Goal: Transaction & Acquisition: Purchase product/service

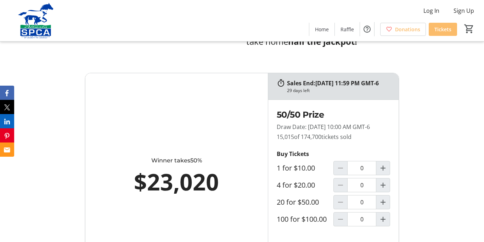
scroll to position [364, 0]
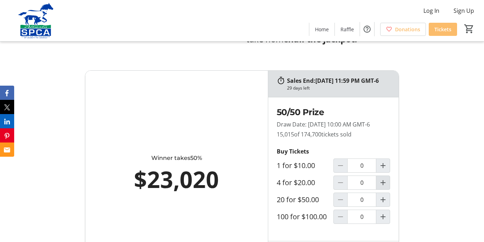
click at [382, 187] on mat-icon "Increment by one" at bounding box center [383, 182] width 9 height 9
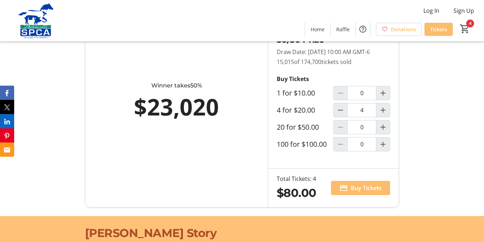
scroll to position [439, 0]
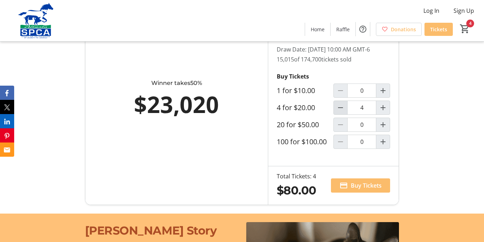
click at [341, 112] on mat-icon "Decrement by one" at bounding box center [341, 107] width 9 height 9
type input "1"
click at [360, 189] on span "Buy Tickets" at bounding box center [366, 185] width 31 height 9
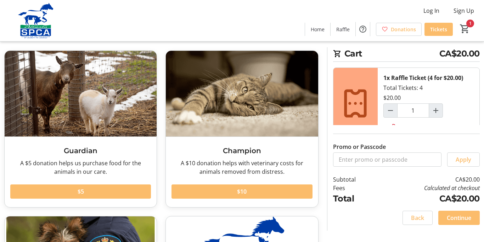
scroll to position [28, 0]
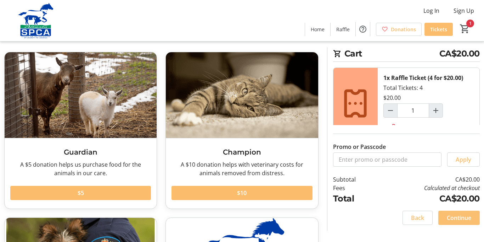
click at [453, 223] on span at bounding box center [459, 217] width 41 height 17
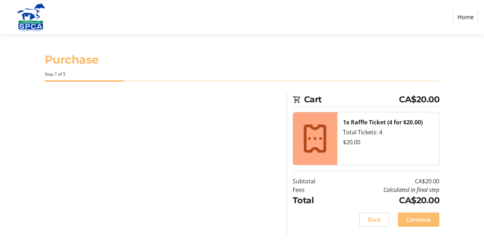
select select "CA"
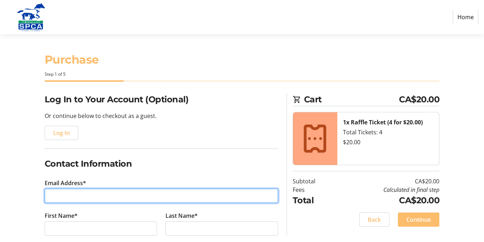
click at [61, 197] on input "Email Address*" at bounding box center [162, 195] width 234 height 14
type input "[EMAIL_ADDRESS][DOMAIN_NAME]"
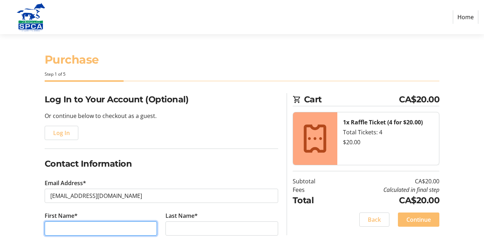
type input "[PERSON_NAME]"
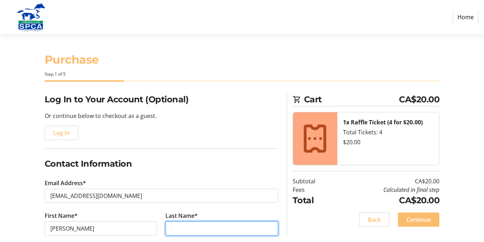
type input "Shopland"
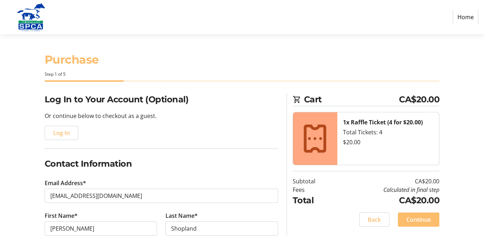
type input "[PHONE_NUMBER]"
type input "[STREET_ADDRESS]"
type input "[GEOGRAPHIC_DATA]"
select select "AB"
type input "T8A 5K9"
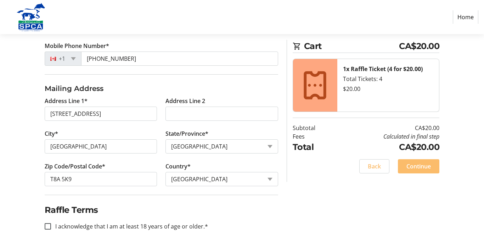
scroll to position [208, 0]
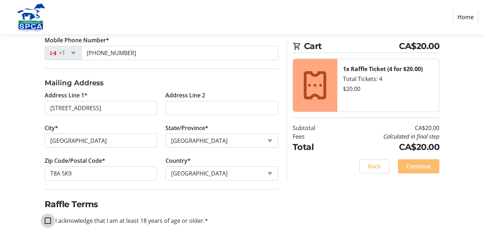
click at [49, 219] on input "I acknowledge that I am at least 18 years of age or older.*" at bounding box center [48, 220] width 6 height 6
checkbox input "true"
click at [423, 165] on span "Continue" at bounding box center [419, 166] width 24 height 9
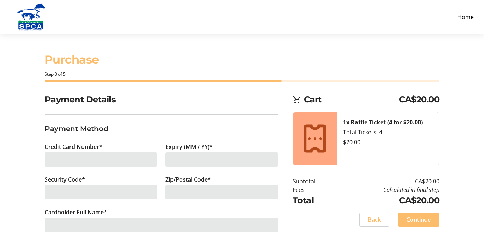
click at [62, 161] on div at bounding box center [101, 159] width 113 height 14
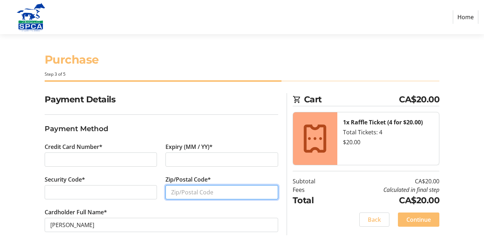
click at [171, 190] on input "Zip/Postal Code*" at bounding box center [222, 192] width 113 height 14
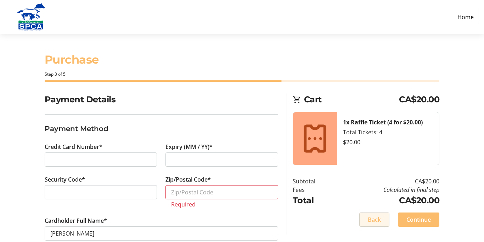
click at [371, 217] on span "Back" at bounding box center [374, 219] width 13 height 9
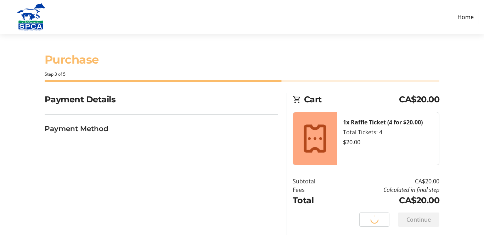
select select "AB"
select select "CA"
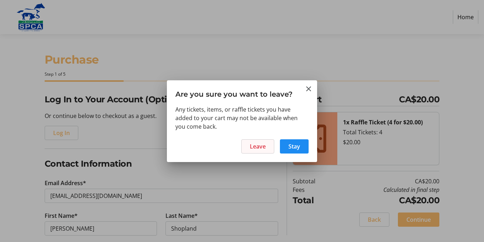
click at [256, 145] on span "Leave" at bounding box center [258, 146] width 16 height 9
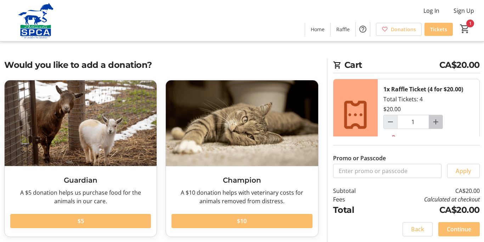
click at [435, 121] on mat-icon "Increment by one" at bounding box center [436, 121] width 9 height 9
type input "2"
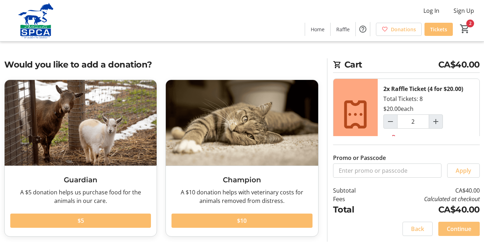
click at [457, 226] on span "Continue" at bounding box center [459, 228] width 24 height 9
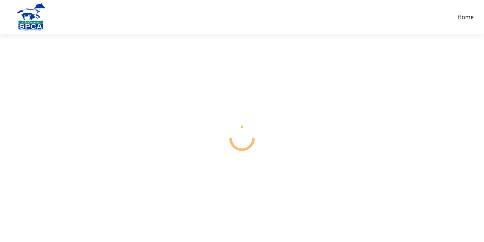
select select "CA"
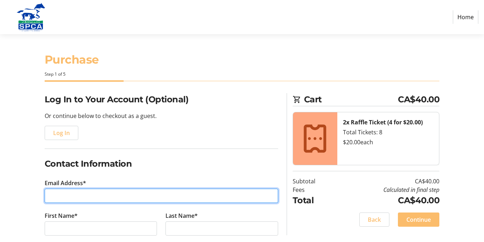
click at [83, 193] on input "Email Address*" at bounding box center [162, 195] width 234 height 14
type input "[EMAIL_ADDRESS][DOMAIN_NAME]"
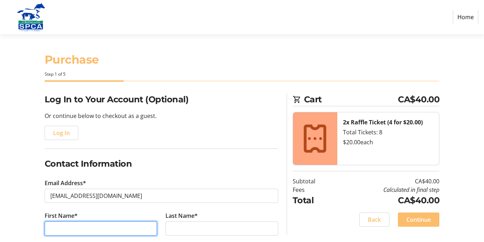
type input "[PERSON_NAME]"
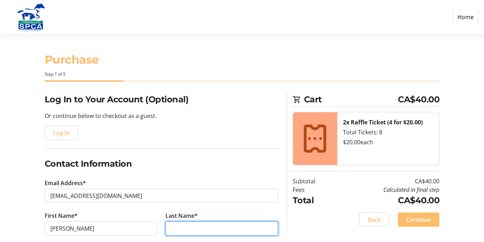
type input "Shopland"
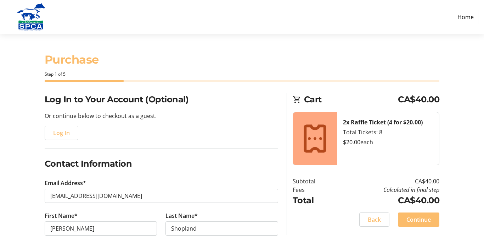
type input "[PHONE_NUMBER]"
type input "[STREET_ADDRESS]"
type input "[GEOGRAPHIC_DATA]"
select select "AB"
type input "T8A 5K9"
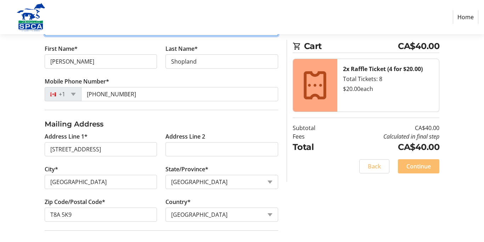
scroll to position [168, 0]
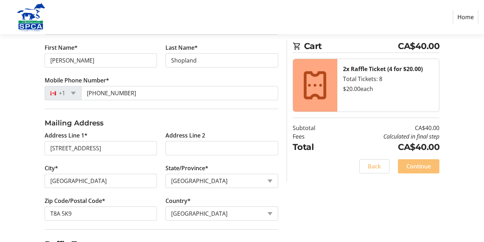
click at [421, 164] on span "Continue" at bounding box center [419, 166] width 24 height 9
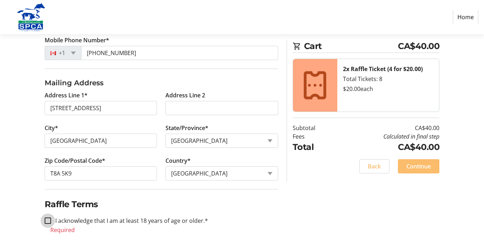
click at [46, 220] on input "I acknowledge that I am at least 18 years of age or older.*" at bounding box center [48, 220] width 6 height 6
checkbox input "true"
click at [412, 167] on span "Continue" at bounding box center [419, 166] width 24 height 9
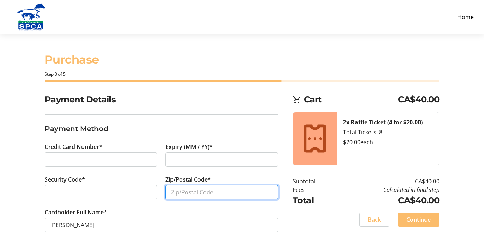
click at [173, 190] on input "Zip/Postal Code*" at bounding box center [222, 192] width 113 height 14
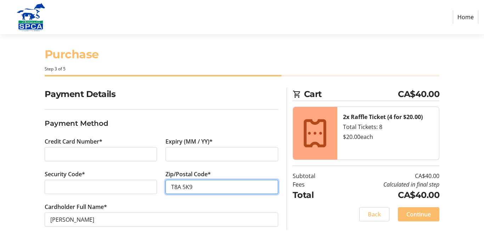
scroll to position [7, 0]
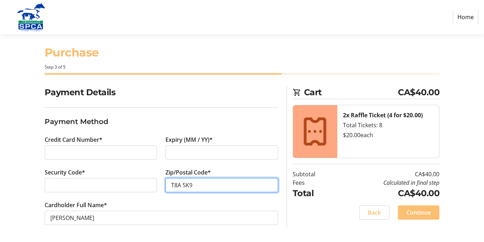
type input "T8A 5K9"
click at [414, 211] on span "Continue" at bounding box center [419, 212] width 24 height 9
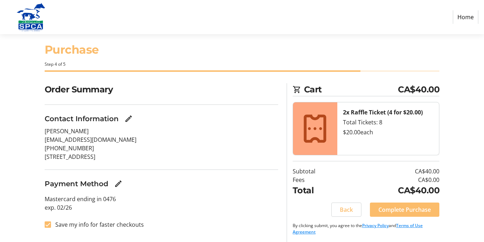
scroll to position [12, 0]
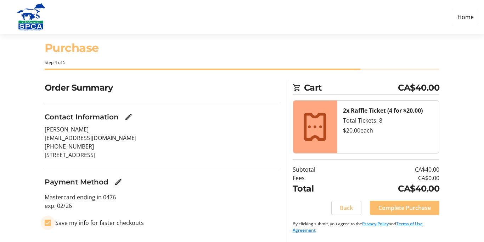
click at [45, 223] on input "Save my info for faster checkouts" at bounding box center [48, 222] width 6 height 6
checkbox input "false"
click at [394, 210] on span "Complete Purchase" at bounding box center [405, 207] width 52 height 9
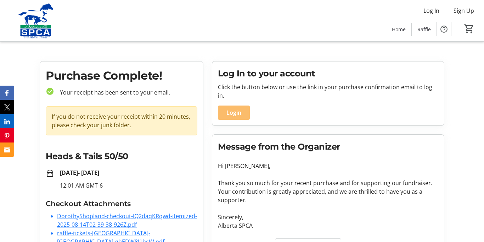
scroll to position [4, 0]
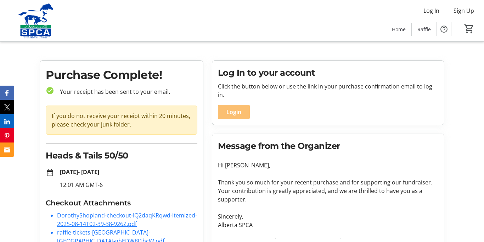
click at [235, 107] on span "Login" at bounding box center [234, 111] width 15 height 9
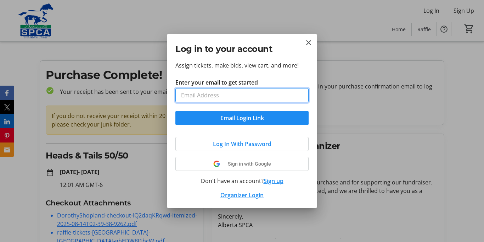
scroll to position [0, 0]
type input "[EMAIL_ADDRESS][DOMAIN_NAME]"
click at [176, 111] on button "Email Login Link" at bounding box center [242, 118] width 133 height 14
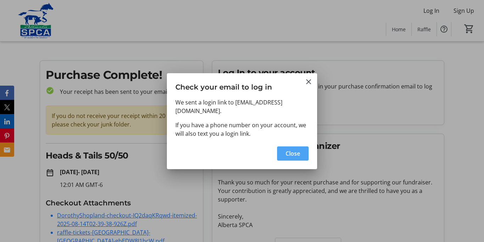
click at [297, 149] on span "Close" at bounding box center [293, 153] width 15 height 9
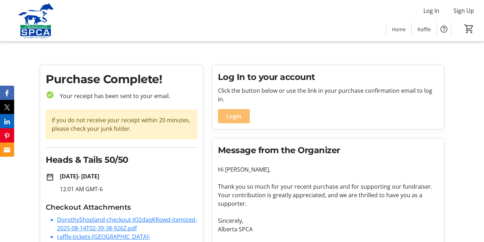
scroll to position [4, 0]
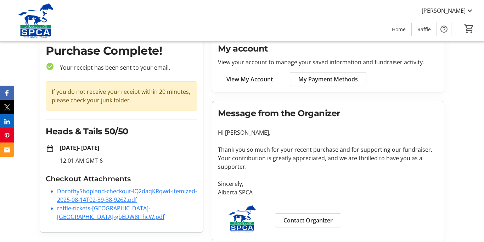
scroll to position [29, 0]
click at [162, 206] on link "raffle-tickets-[GEOGRAPHIC_DATA]-[GEOGRAPHIC_DATA]-gbEDW8I1hcW.pdf" at bounding box center [110, 212] width 107 height 16
click at [176, 189] on link "DorothyShopland-checkout-IQ2daqKRqwd-itemized-2025-08-14T02-39-38-926Z.pdf" at bounding box center [127, 195] width 140 height 16
